Goal: Find specific page/section: Find specific page/section

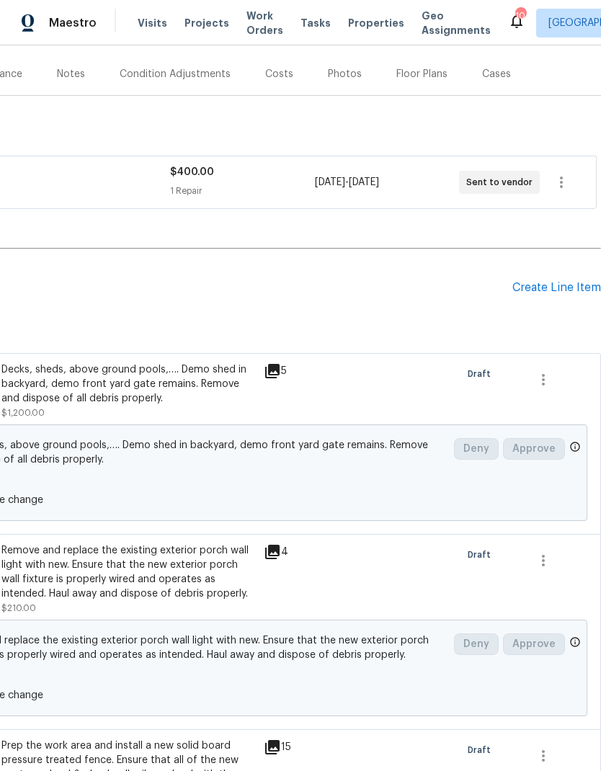
scroll to position [184, 217]
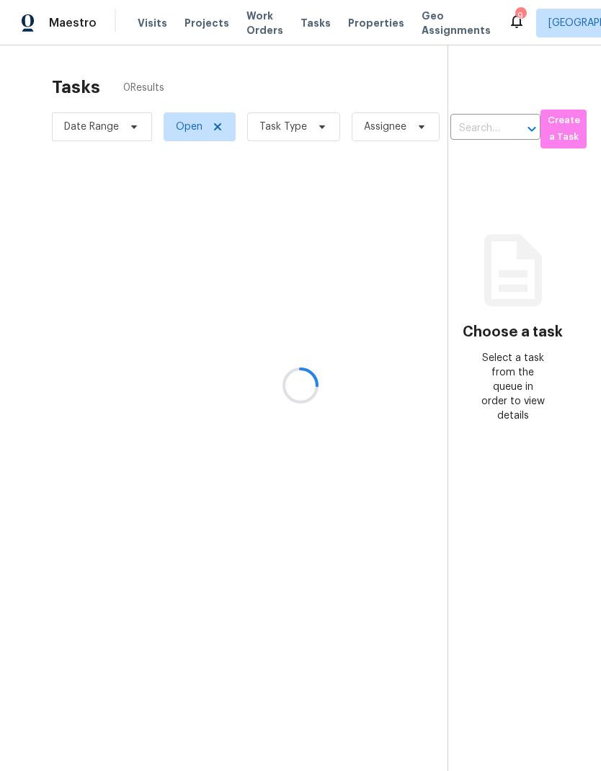
click at [347, 23] on div at bounding box center [300, 385] width 601 height 771
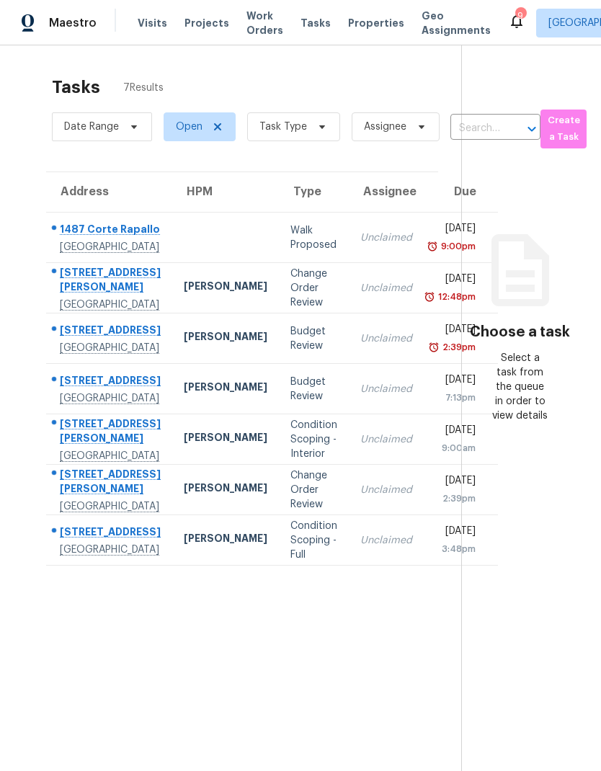
click at [350, 24] on span "Properties" at bounding box center [376, 23] width 56 height 14
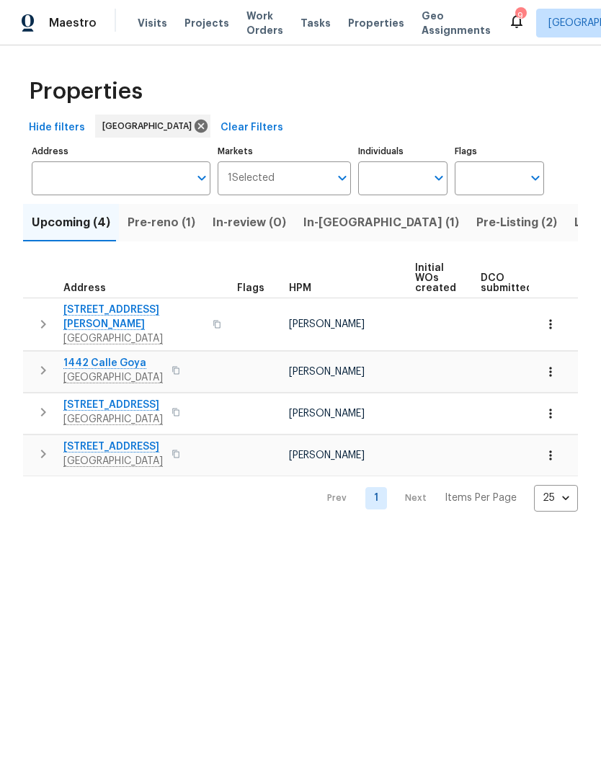
click at [97, 187] on input "Address" at bounding box center [110, 178] width 157 height 34
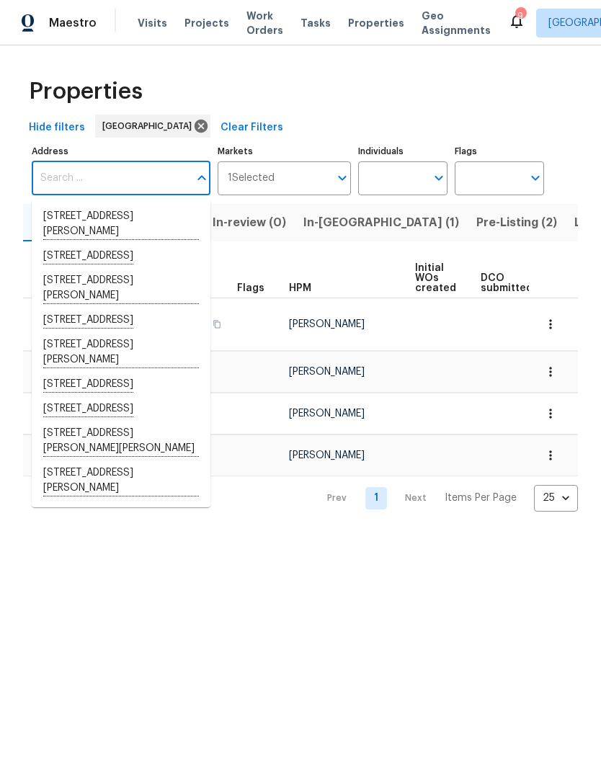
click at [371, 84] on div "Properties" at bounding box center [300, 91] width 555 height 46
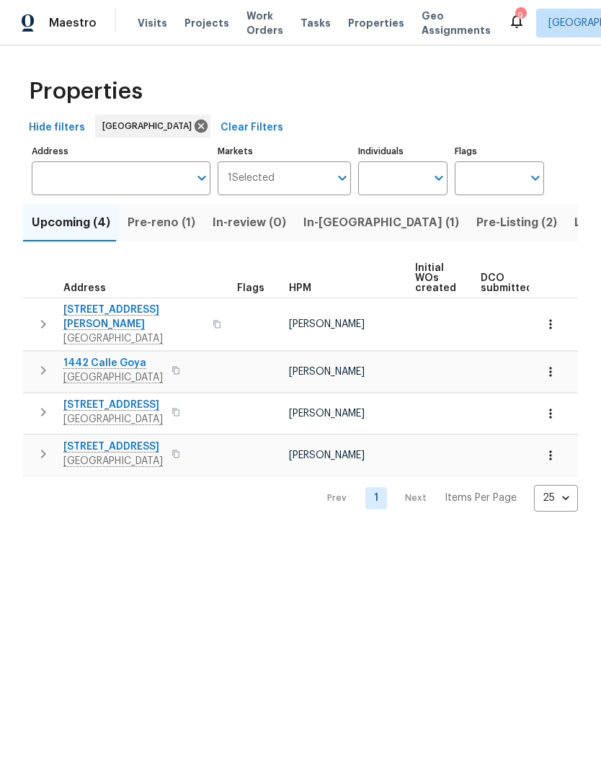
click at [317, 219] on span "In-reno (1)" at bounding box center [381, 223] width 156 height 20
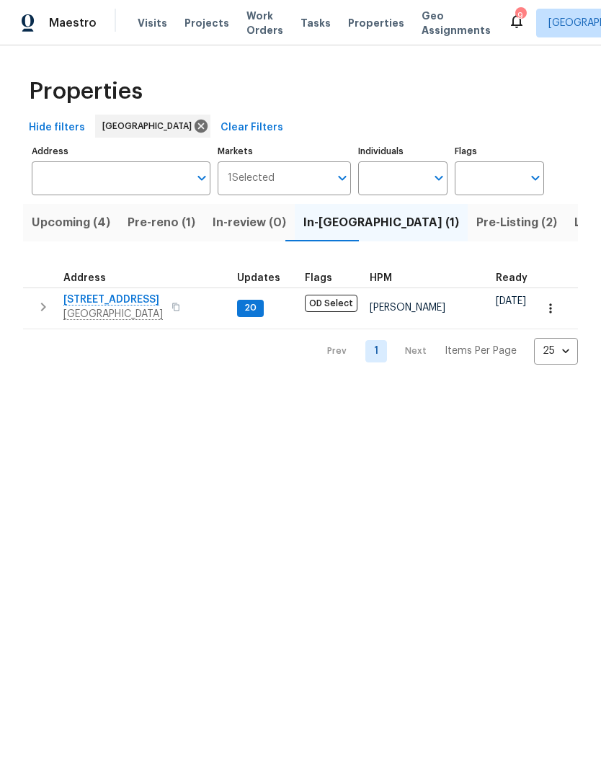
click at [476, 219] on span "Pre-Listing (2)" at bounding box center [516, 223] width 81 height 20
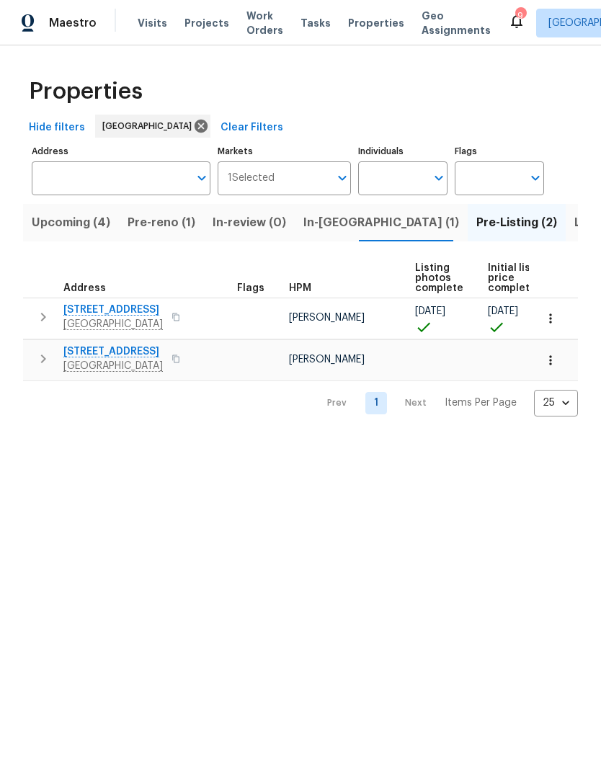
click at [574, 221] on span "Listed (22)" at bounding box center [604, 223] width 61 height 20
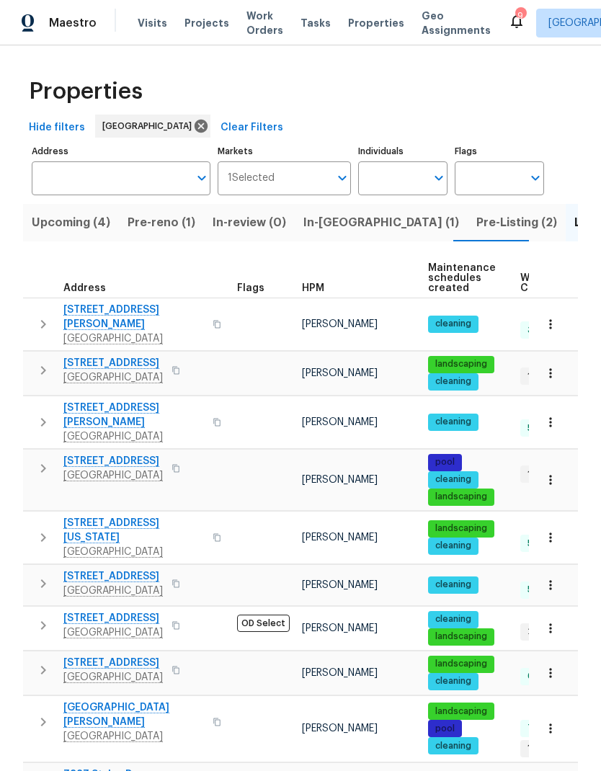
click at [61, 169] on input "Address" at bounding box center [110, 178] width 157 height 34
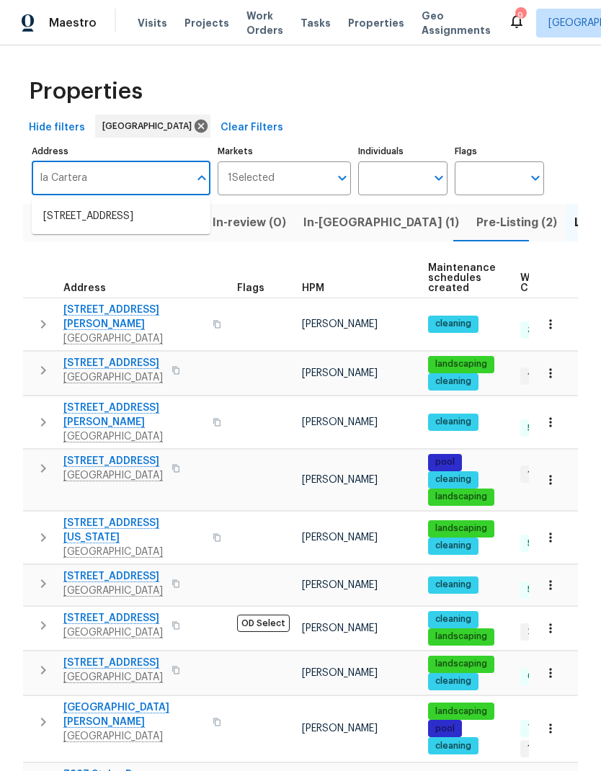
type input "la Cartera"
click at [68, 217] on li "8862 La Cartera St San Diego CA 92129" at bounding box center [121, 217] width 179 height 25
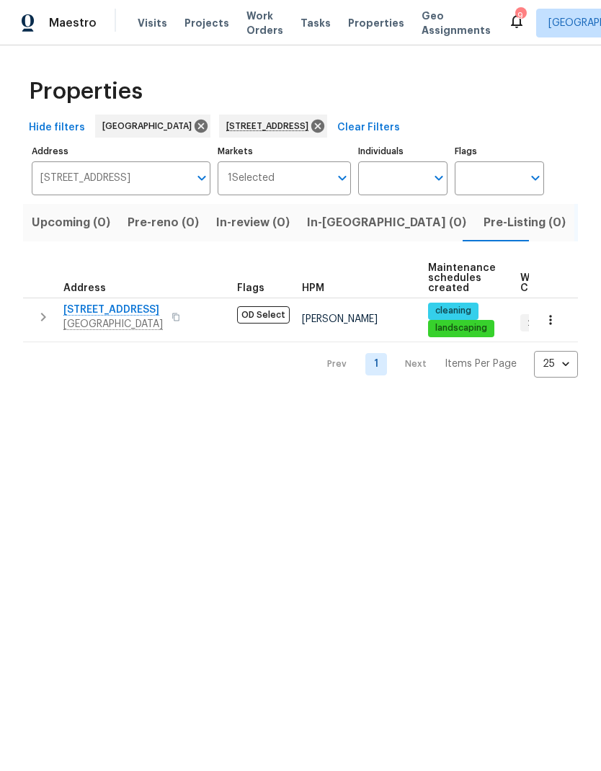
click at [98, 318] on span "[GEOGRAPHIC_DATA]" at bounding box center [112, 324] width 99 height 14
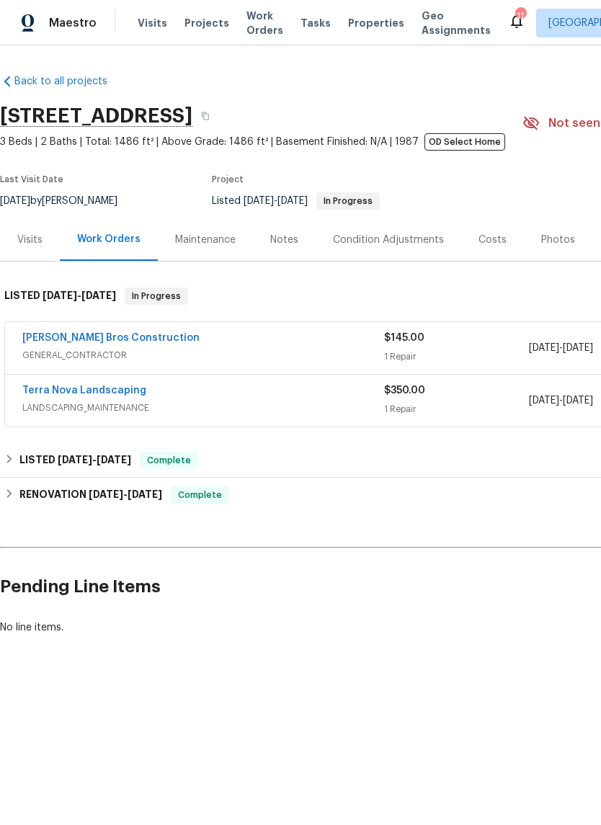
click at [222, 398] on div "Terra Nova Landscaping" at bounding box center [203, 391] width 362 height 17
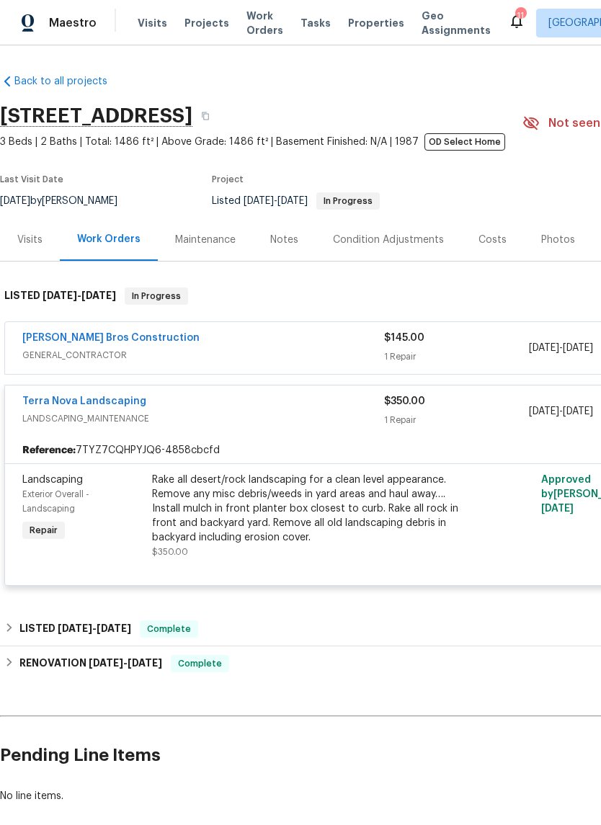
click at [132, 340] on link "[PERSON_NAME] Bros Construction" at bounding box center [110, 338] width 177 height 10
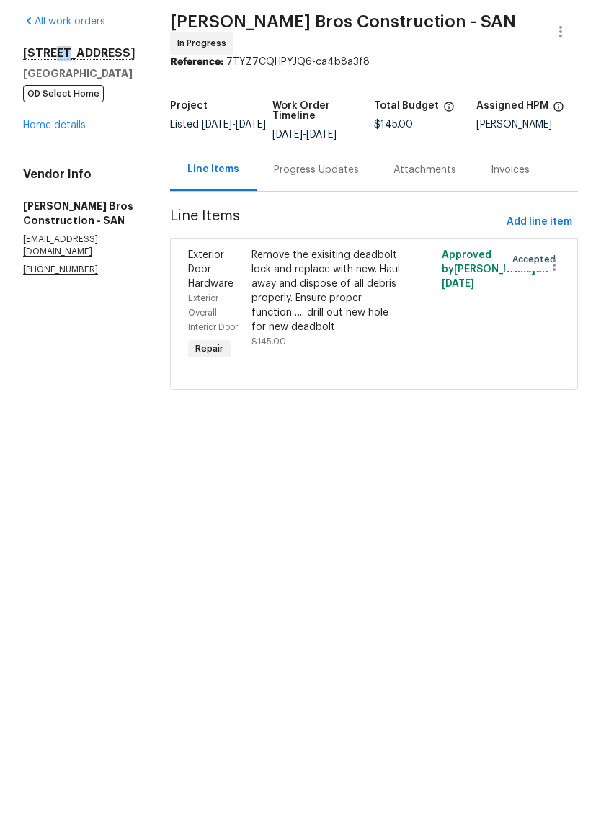
click at [28, 100] on h2 "[STREET_ADDRESS]" at bounding box center [79, 107] width 112 height 14
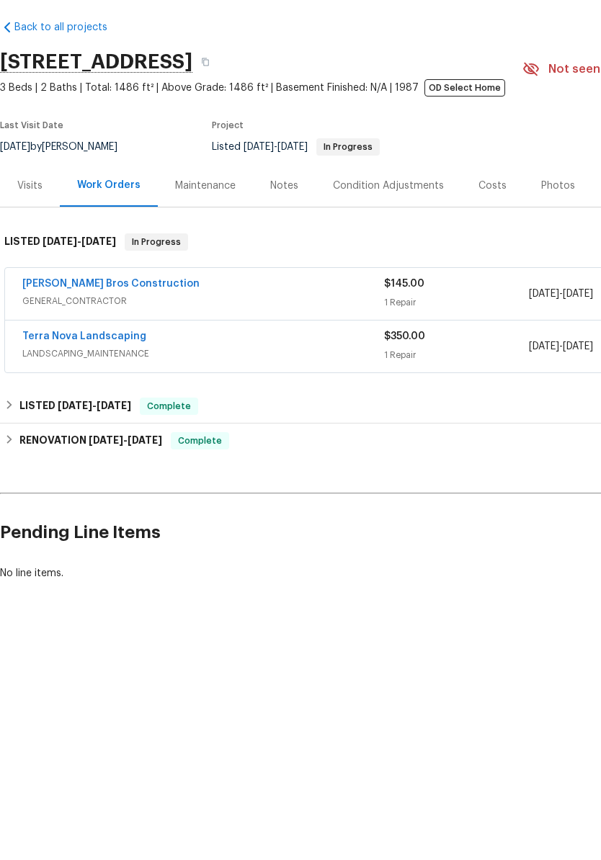
click at [54, 109] on h2 "[STREET_ADDRESS]" at bounding box center [96, 116] width 192 height 14
